Goal: Task Accomplishment & Management: Manage account settings

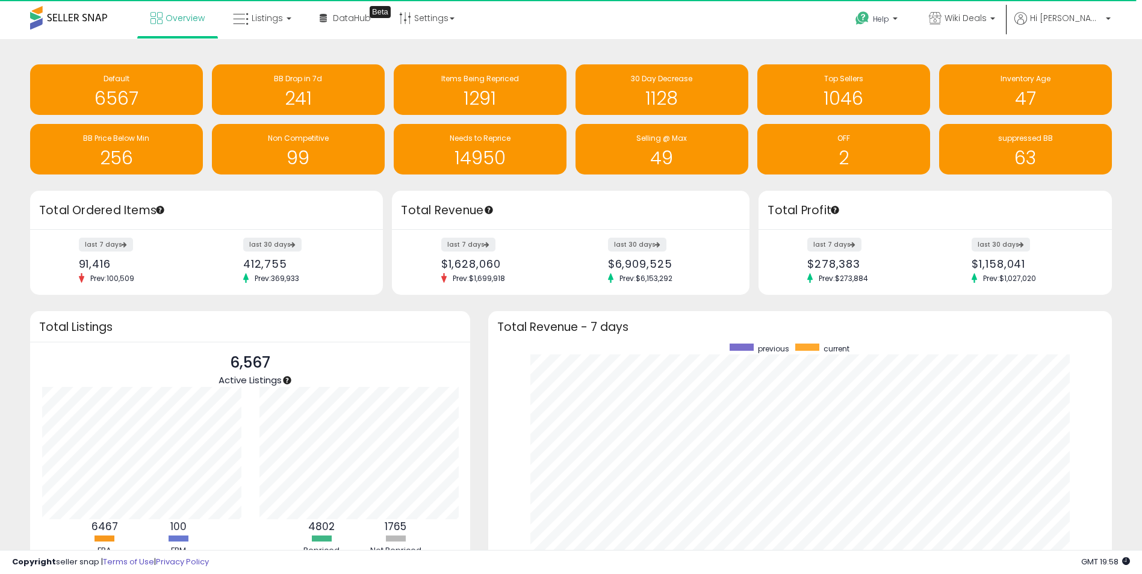
scroll to position [601520, 601148]
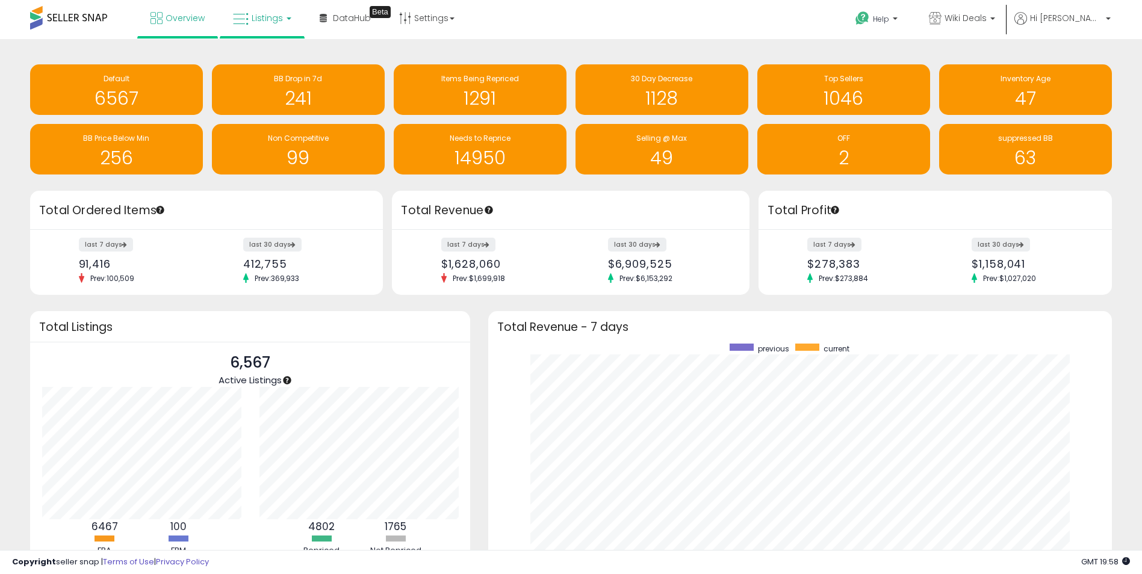
click at [259, 14] on span "Listings" at bounding box center [267, 18] width 31 height 12
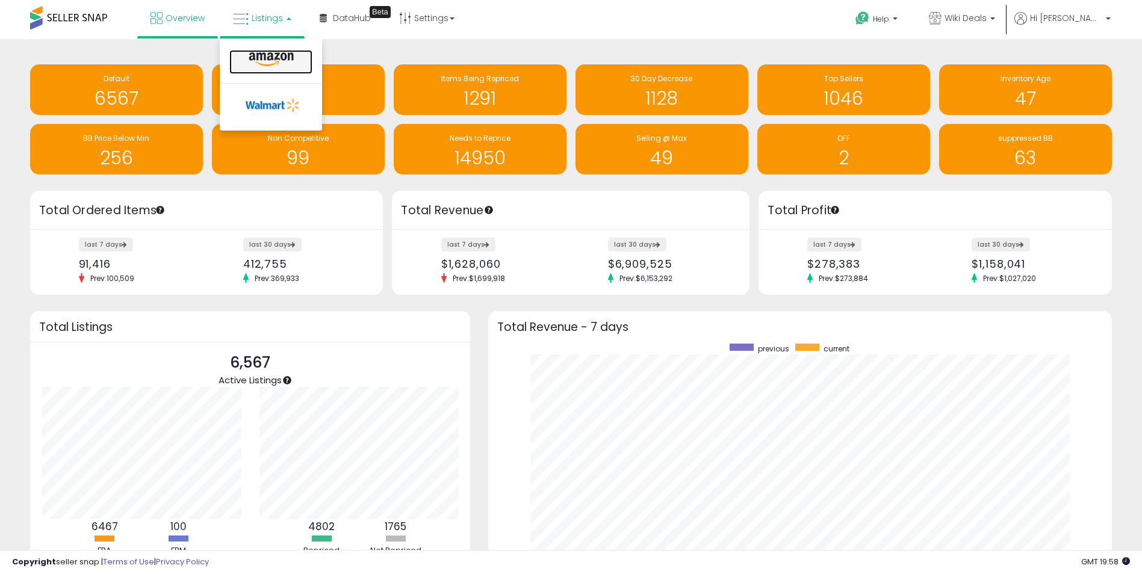
click at [260, 61] on icon at bounding box center [271, 60] width 52 height 16
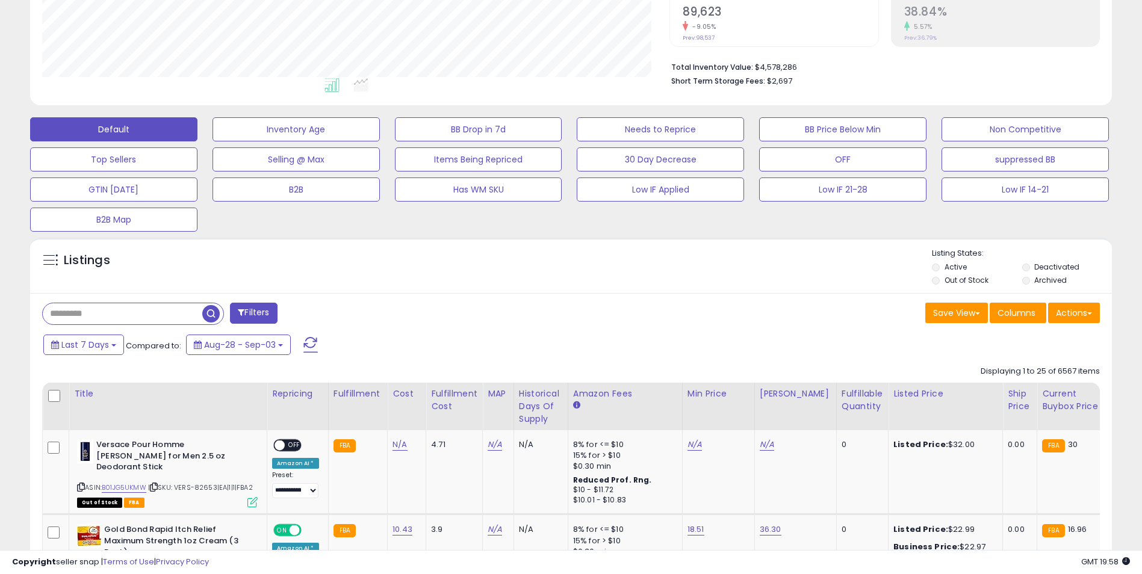
scroll to position [241, 0]
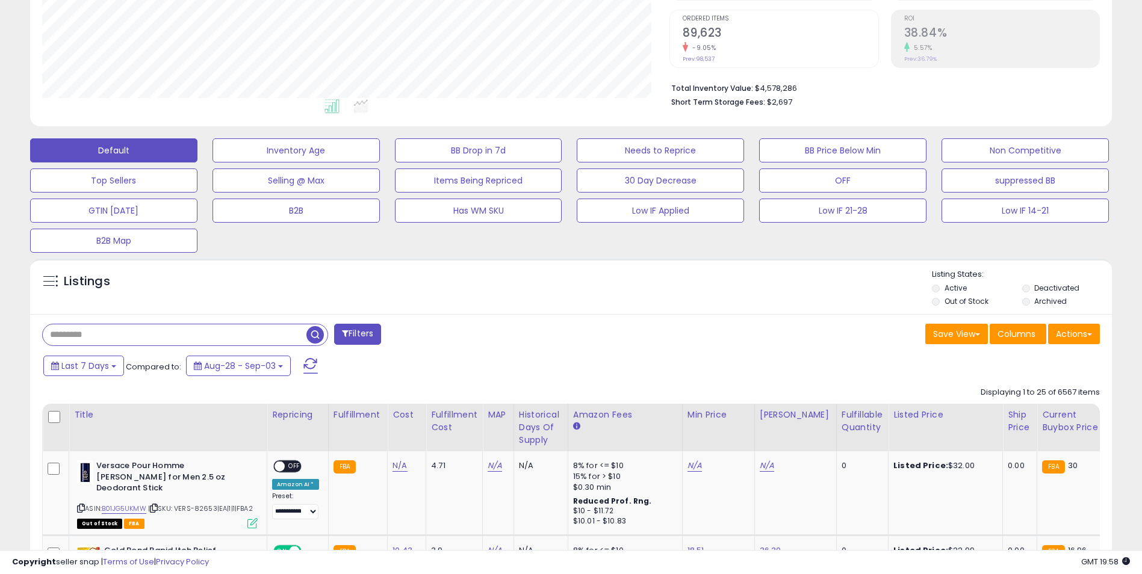
paste input "**********"
type input "**********"
click at [309, 328] on span "button" at bounding box center [314, 334] width 17 height 17
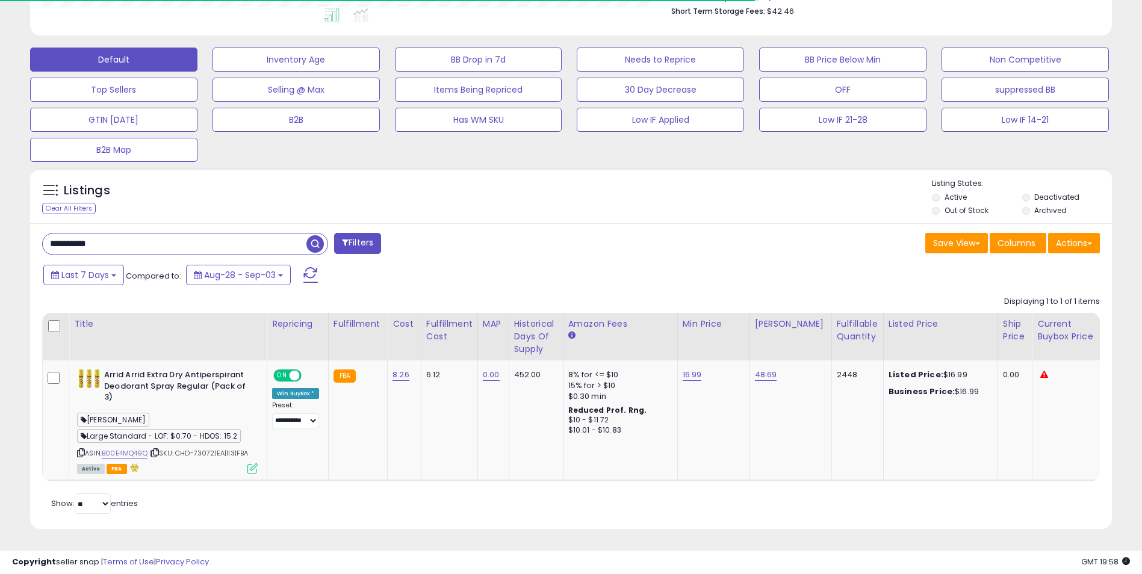
scroll to position [247, 628]
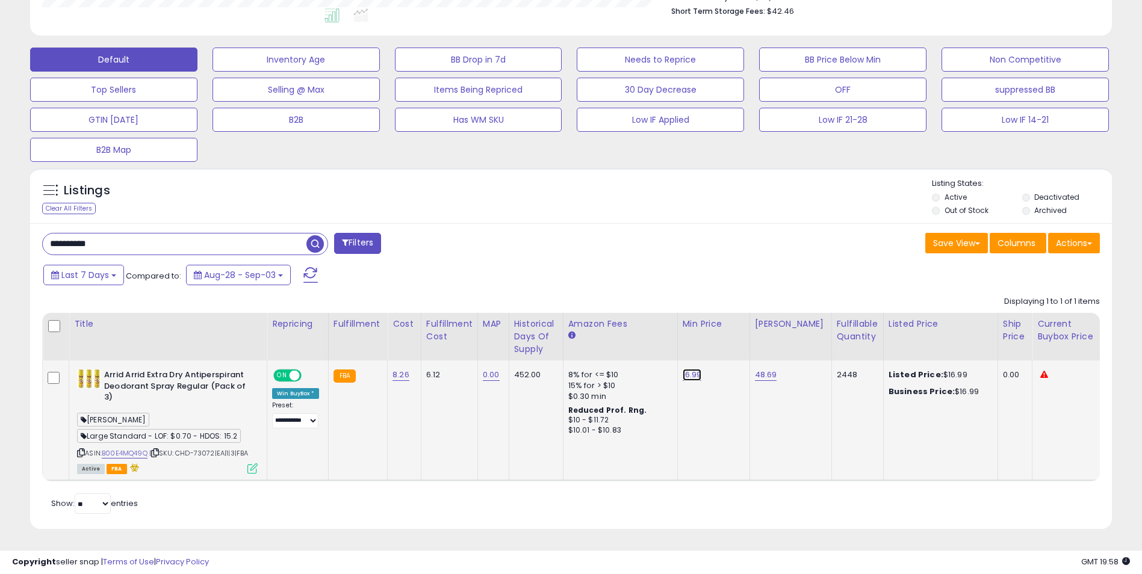
click at [696, 369] on link "16.99" at bounding box center [691, 375] width 19 height 12
drag, startPoint x: 646, startPoint y: 334, endPoint x: 597, endPoint y: 330, distance: 48.9
click at [598, 335] on div "*****" at bounding box center [679, 346] width 173 height 32
type input "**"
click at [727, 340] on icon "submit" at bounding box center [723, 343] width 7 height 7
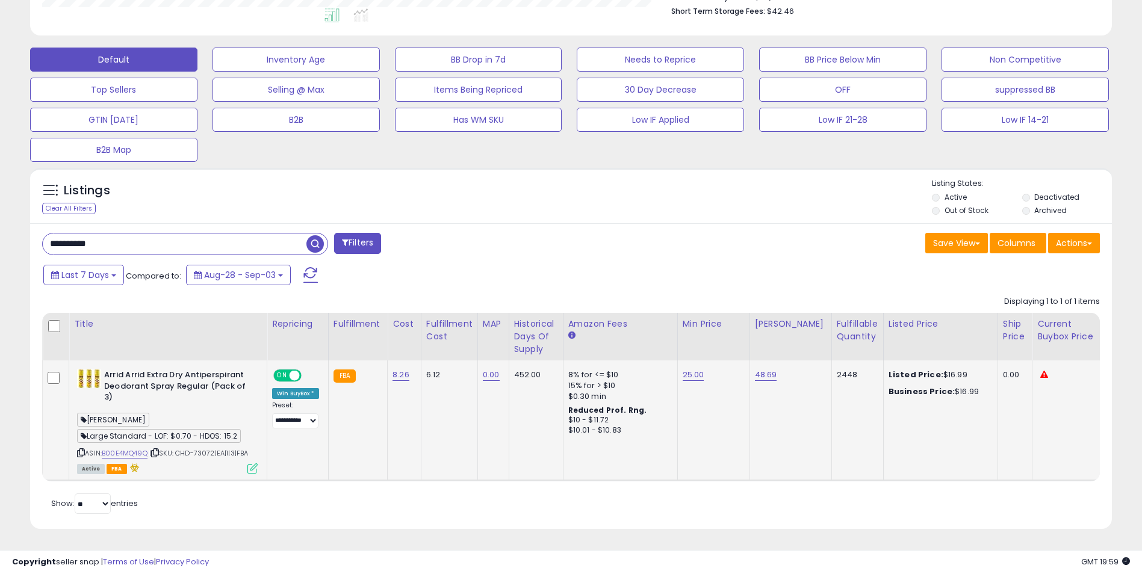
click at [312, 235] on span "button" at bounding box center [314, 243] width 17 height 17
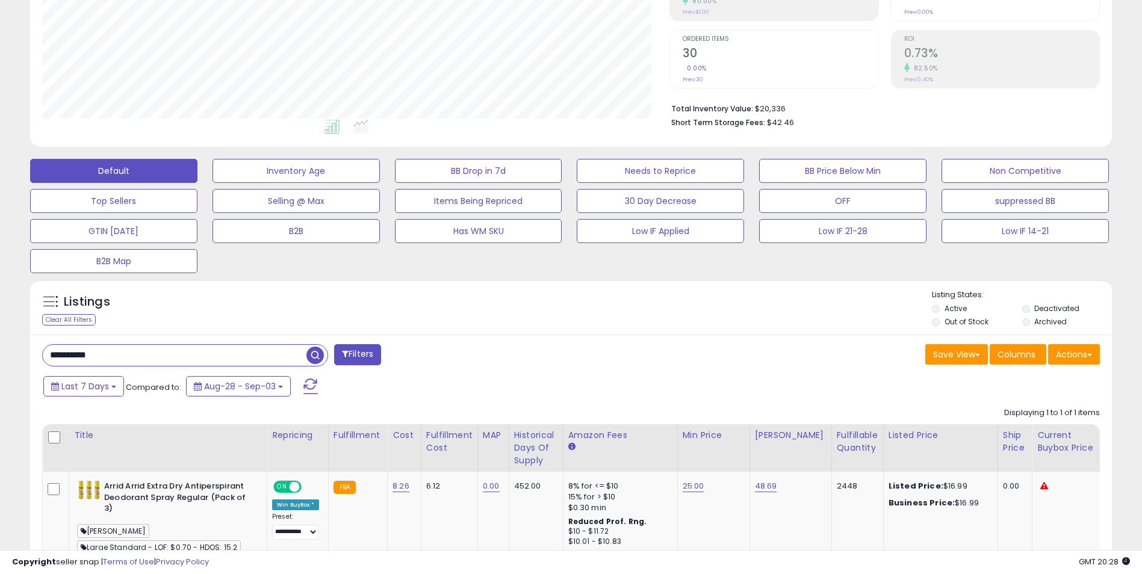
click at [316, 352] on span "button" at bounding box center [314, 355] width 17 height 17
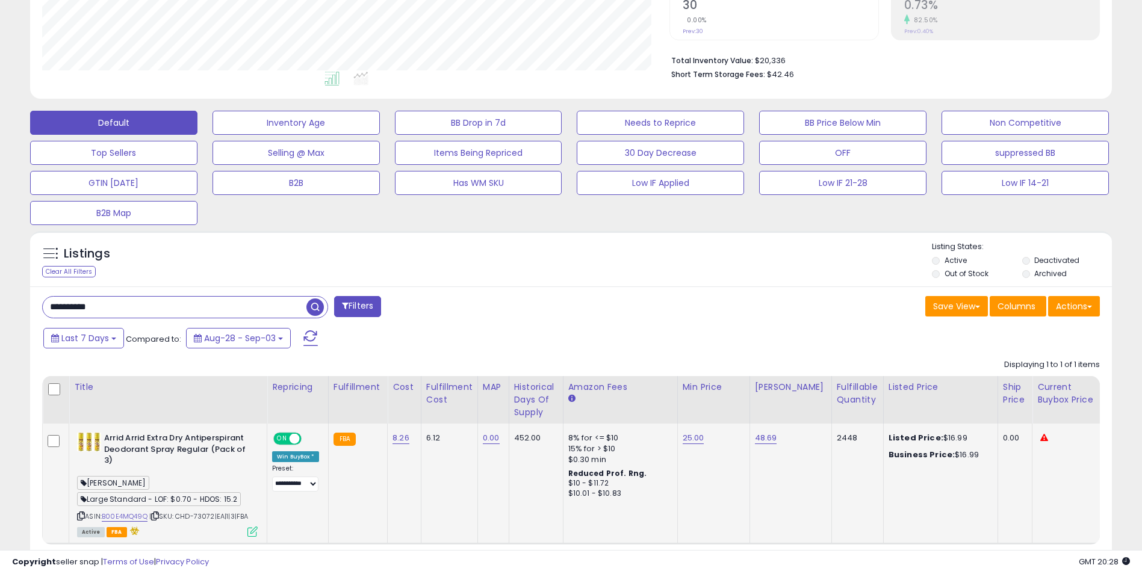
scroll to position [341, 0]
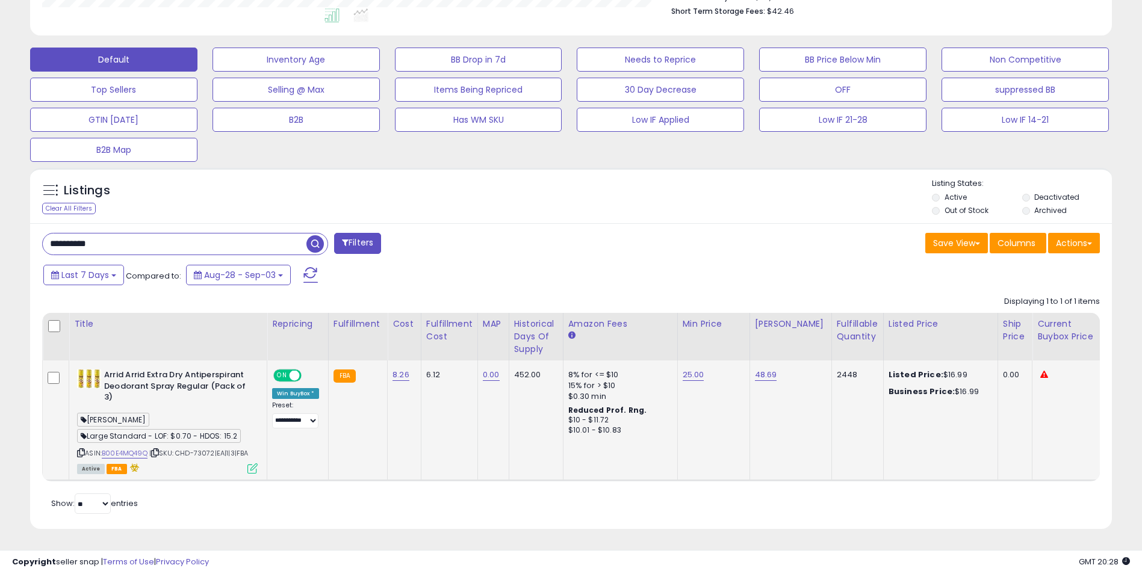
click at [78, 450] on icon at bounding box center [81, 453] width 8 height 7
click at [315, 237] on span "button" at bounding box center [314, 243] width 17 height 17
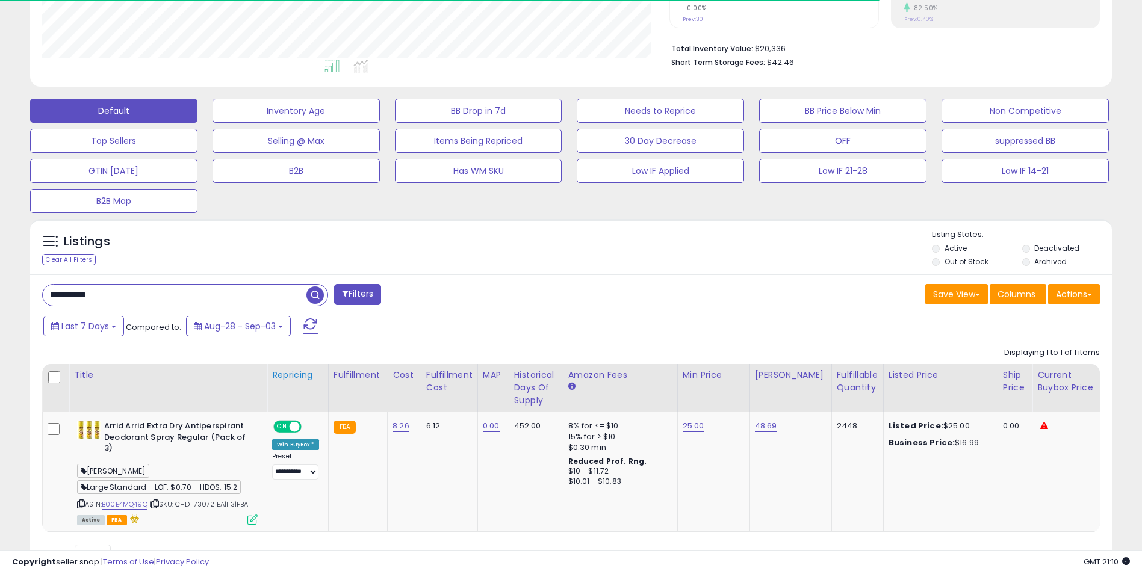
scroll to position [247, 628]
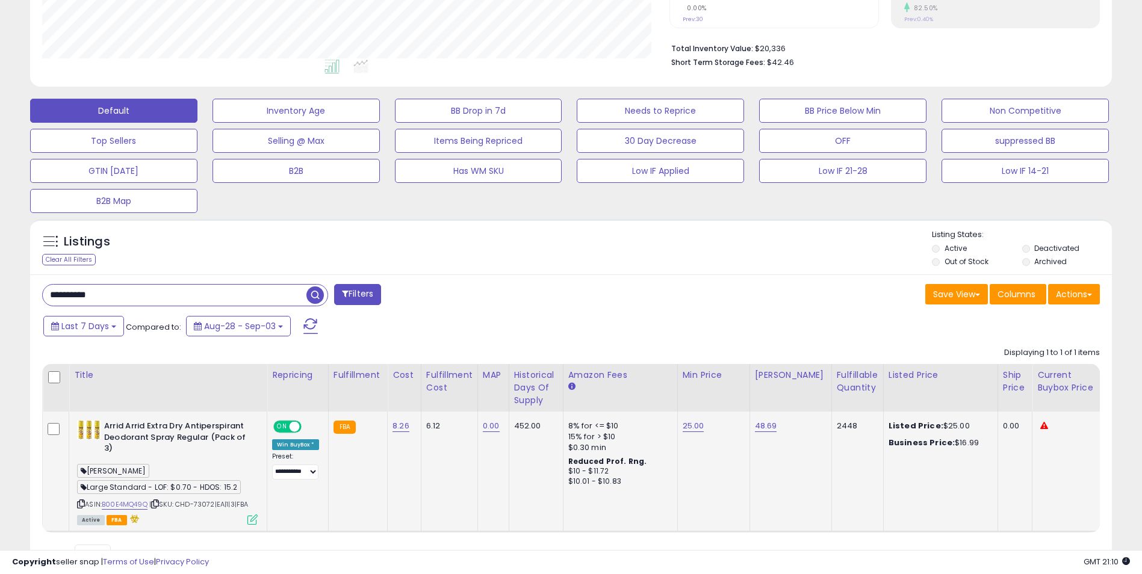
click at [83, 505] on icon at bounding box center [81, 504] width 8 height 7
click at [322, 292] on span "button" at bounding box center [314, 294] width 17 height 17
